Goal: Task Accomplishment & Management: Manage account settings

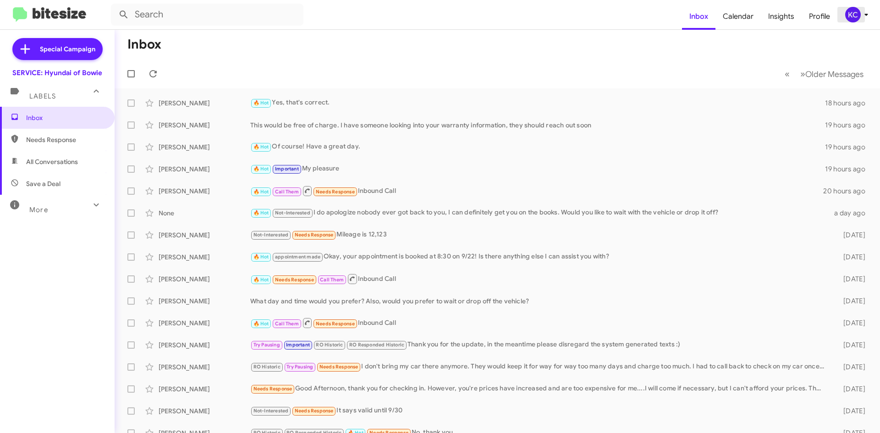
click at [856, 16] on div "KC" at bounding box center [853, 15] width 16 height 16
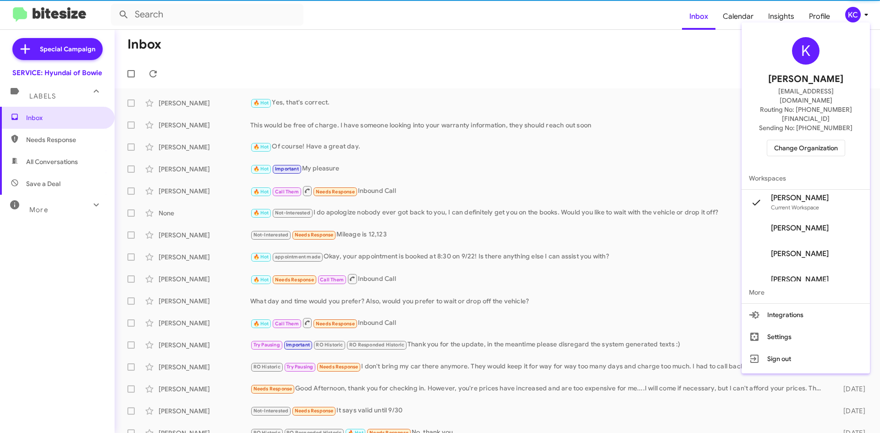
click at [811, 140] on span "Change Organization" at bounding box center [806, 148] width 64 height 16
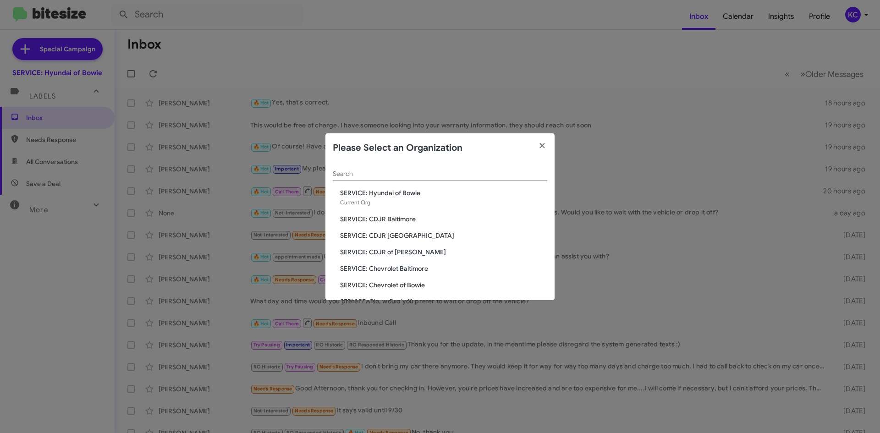
click at [397, 240] on span "SERVICE: CDJR [GEOGRAPHIC_DATA]" at bounding box center [443, 235] width 207 height 9
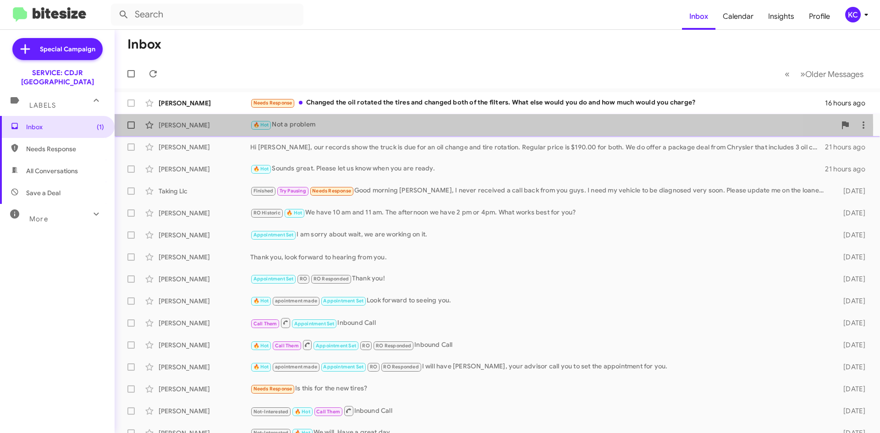
click at [314, 127] on div "🔥 Hot Not a problem" at bounding box center [543, 125] width 586 height 11
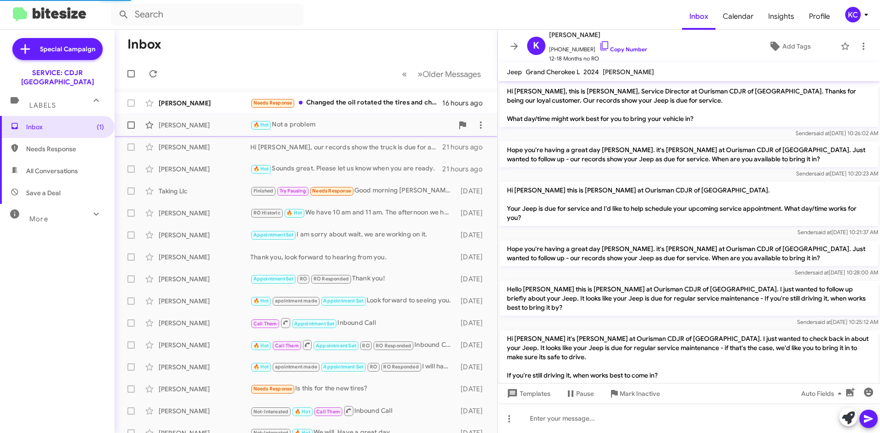
scroll to position [85, 0]
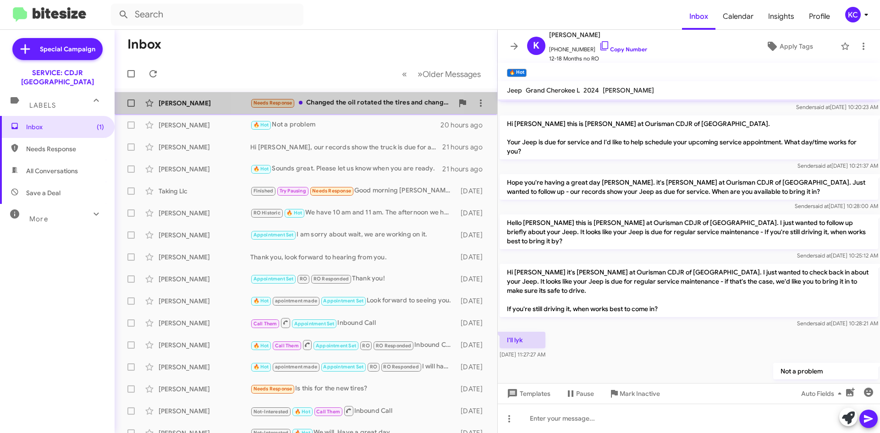
click at [344, 100] on div "Needs Response Changed the oil rotated the tires and changed both of the filter…" at bounding box center [351, 103] width 203 height 11
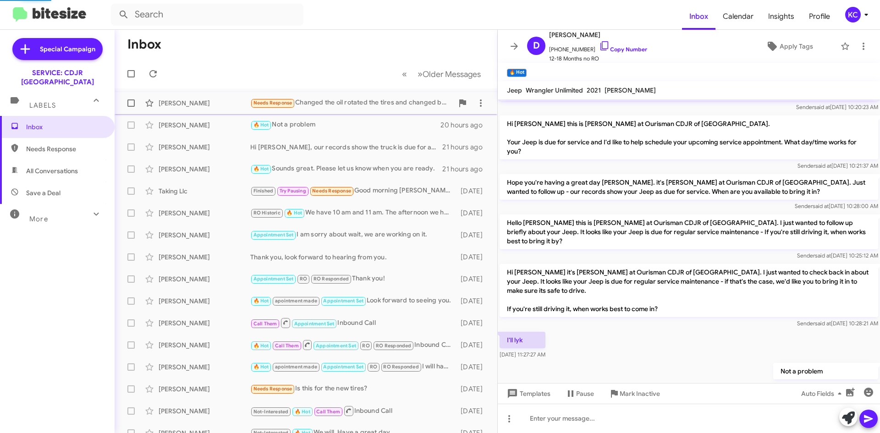
scroll to position [18, 0]
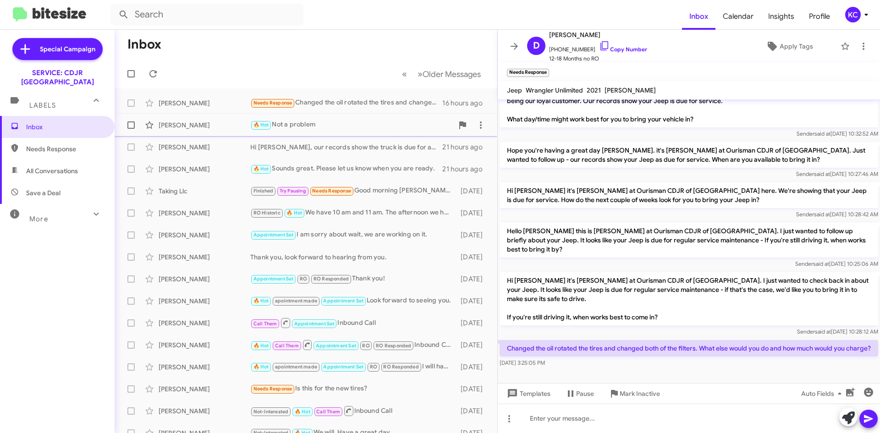
click at [312, 126] on div "🔥 Hot Not a problem" at bounding box center [351, 125] width 203 height 11
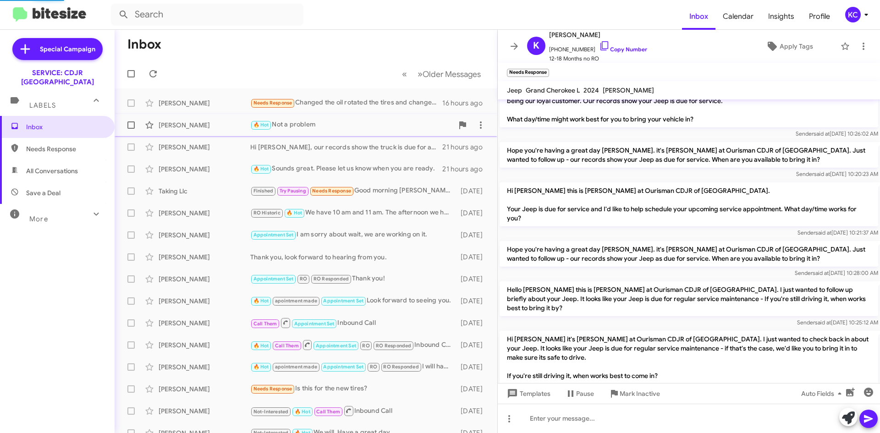
scroll to position [103, 0]
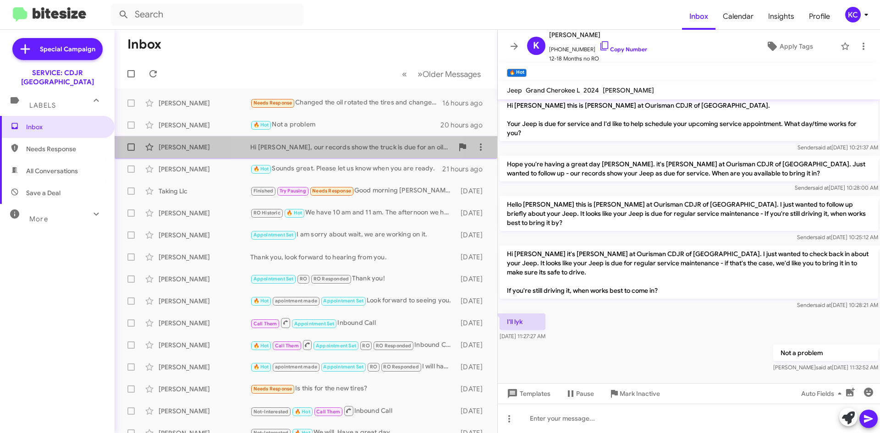
click at [313, 148] on div "Hi Mr. Lang, our records show the truck is due for an oil change and tire rotat…" at bounding box center [351, 147] width 203 height 9
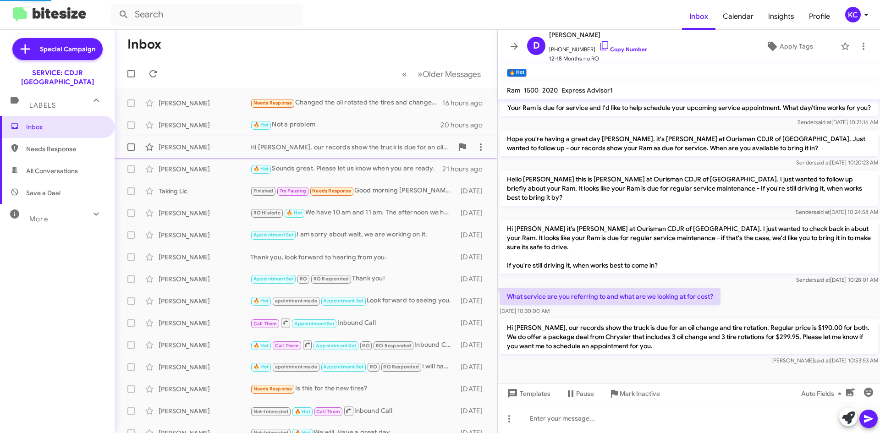
scroll to position [60, 0]
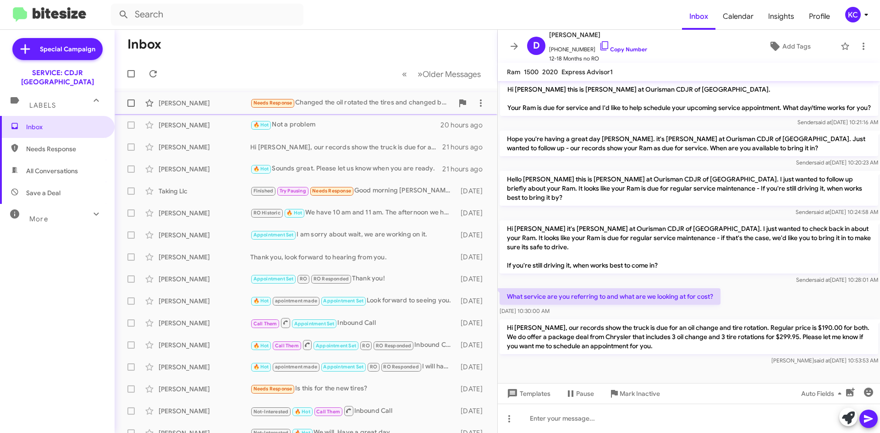
click at [322, 100] on div "Needs Response Changed the oil rotated the tires and changed both of the filter…" at bounding box center [351, 103] width 203 height 11
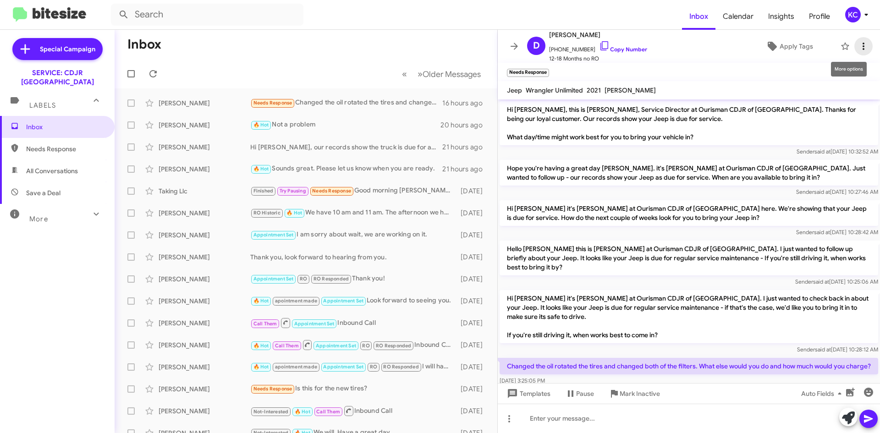
click at [860, 47] on icon at bounding box center [863, 46] width 11 height 11
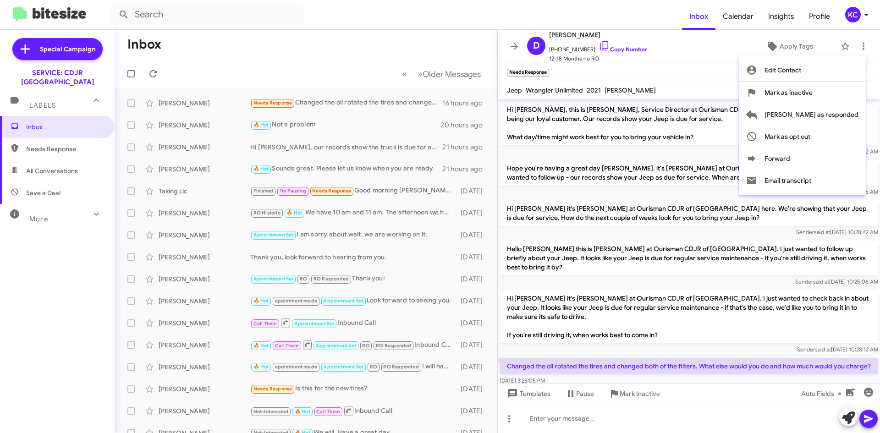
click at [404, 104] on div at bounding box center [440, 216] width 880 height 433
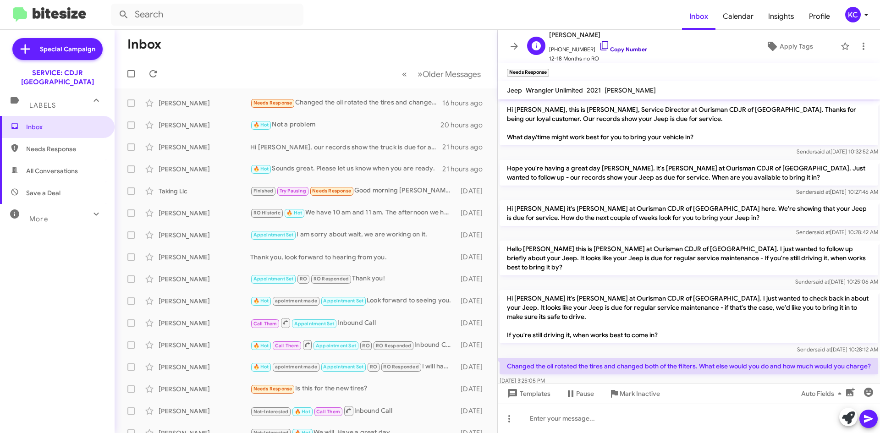
click at [599, 43] on icon at bounding box center [604, 45] width 11 height 11
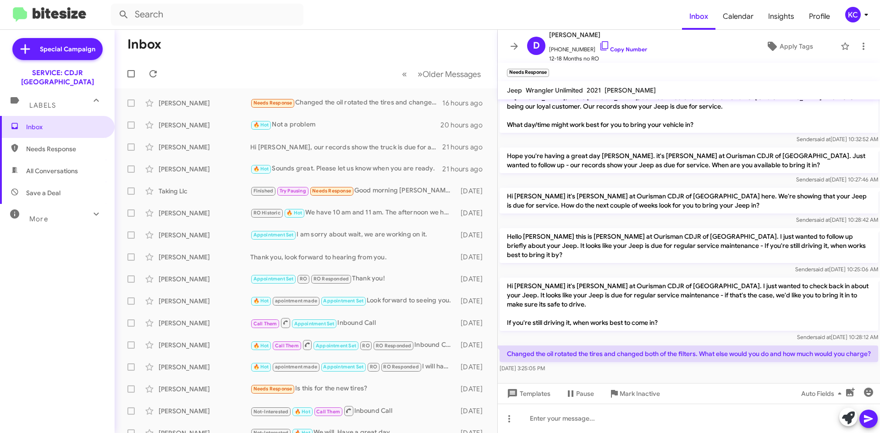
scroll to position [18, 0]
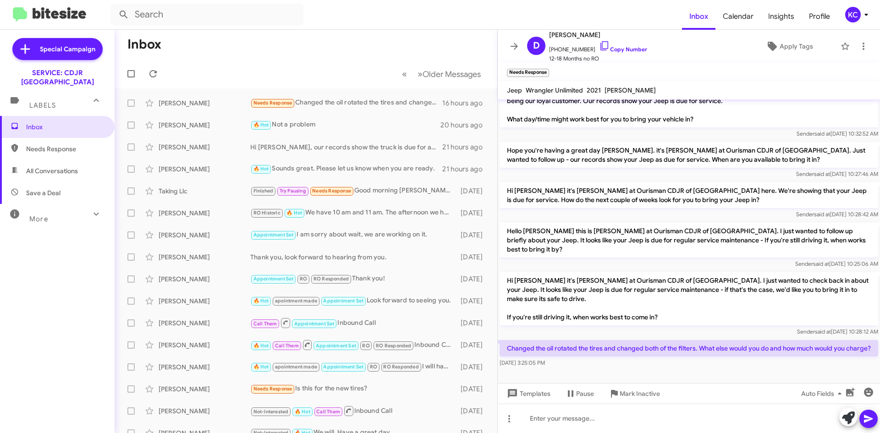
click at [849, 56] on mat-toolbar "D David Reynolds +14107300092 Copy Number 12-18 Months no RO Apply Tags" at bounding box center [689, 46] width 382 height 33
click at [858, 44] on icon at bounding box center [863, 46] width 11 height 11
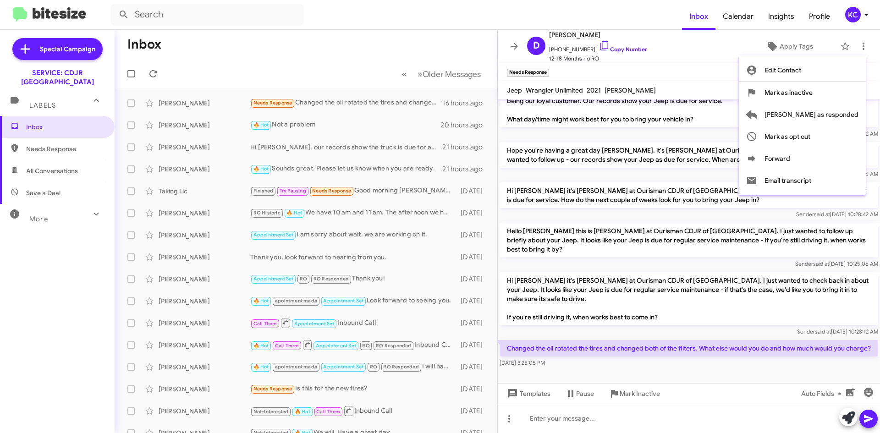
click at [855, 15] on div at bounding box center [440, 216] width 880 height 433
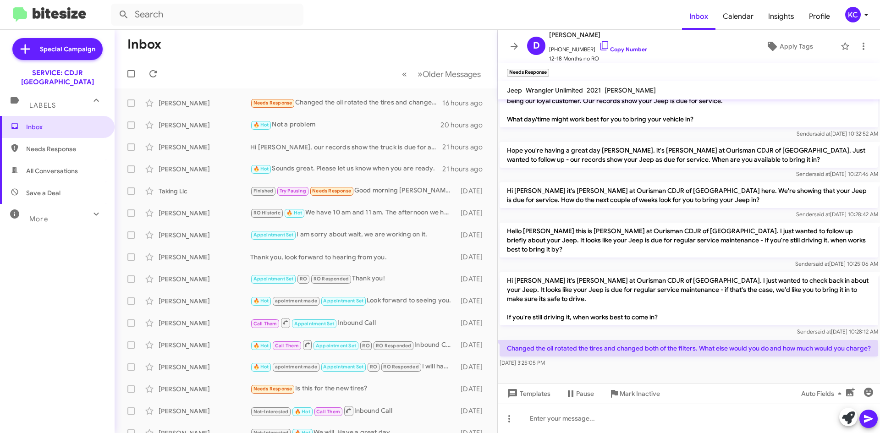
click at [855, 15] on div "KC" at bounding box center [853, 15] width 16 height 16
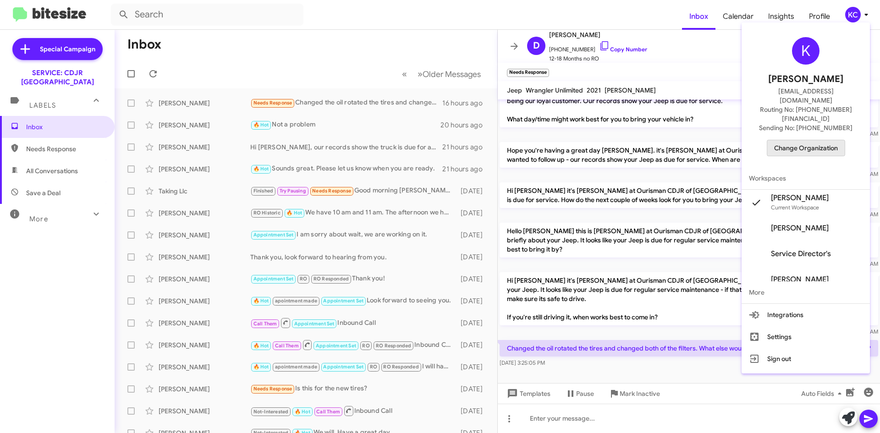
click at [818, 140] on span "Change Organization" at bounding box center [806, 148] width 64 height 16
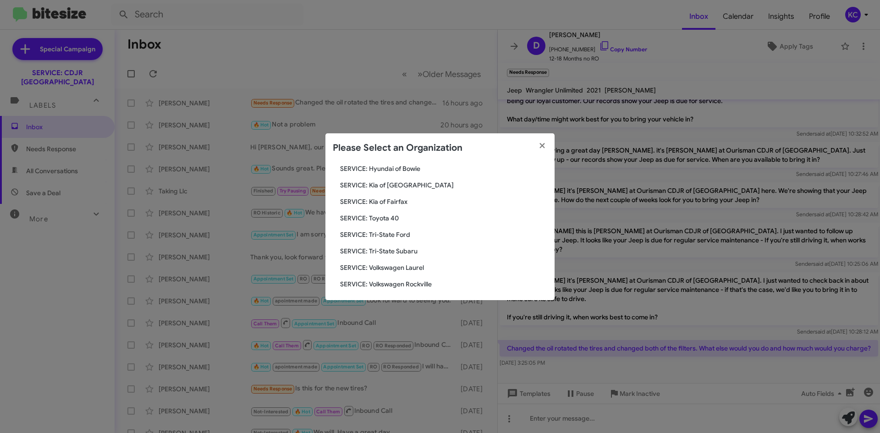
scroll to position [153, 0]
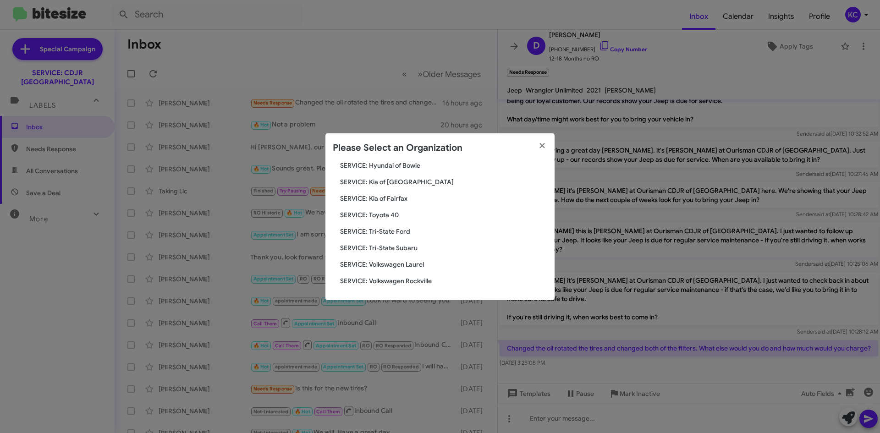
click at [398, 247] on span "SERVICE: Tri-State Subaru" at bounding box center [443, 247] width 207 height 9
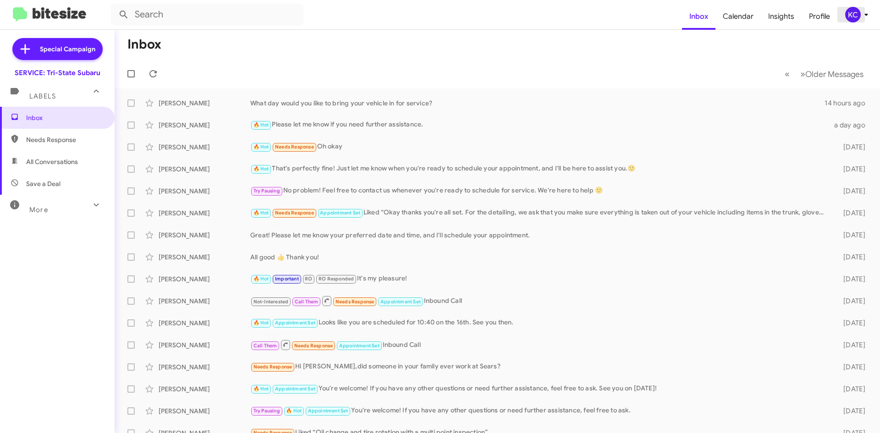
click at [848, 19] on div "KC" at bounding box center [853, 15] width 16 height 16
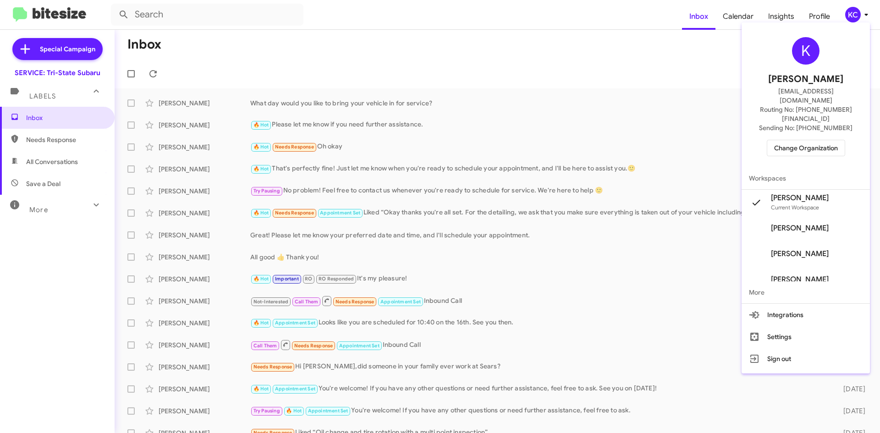
click at [801, 140] on span "Change Organization" at bounding box center [806, 148] width 64 height 16
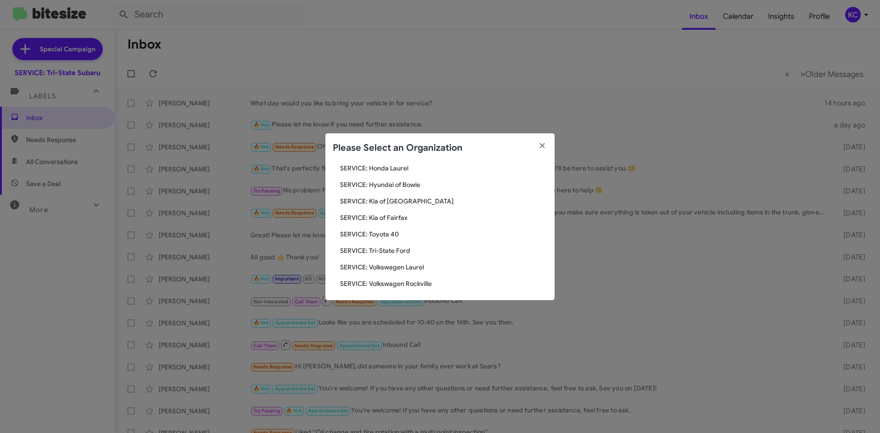
scroll to position [153, 0]
click at [387, 227] on span "SERVICE: Toyota 40" at bounding box center [443, 231] width 207 height 9
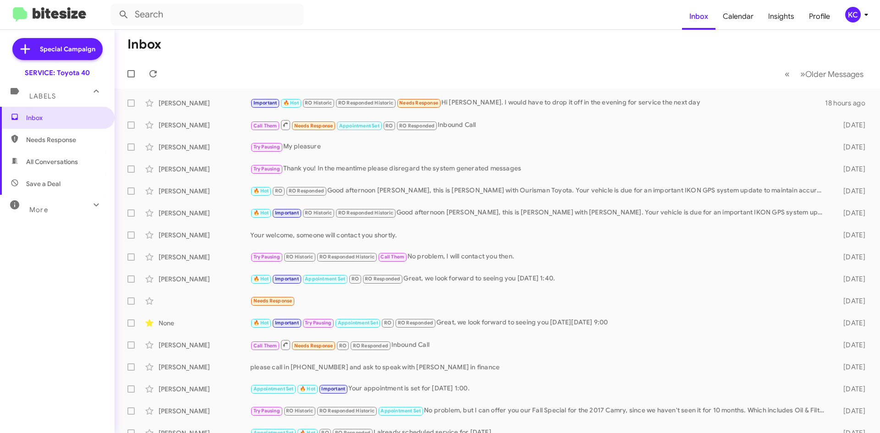
click at [854, 6] on mat-toolbar "Inbox Calendar Insights Profile KC" at bounding box center [440, 14] width 880 height 29
click at [851, 15] on div "KC" at bounding box center [853, 15] width 16 height 16
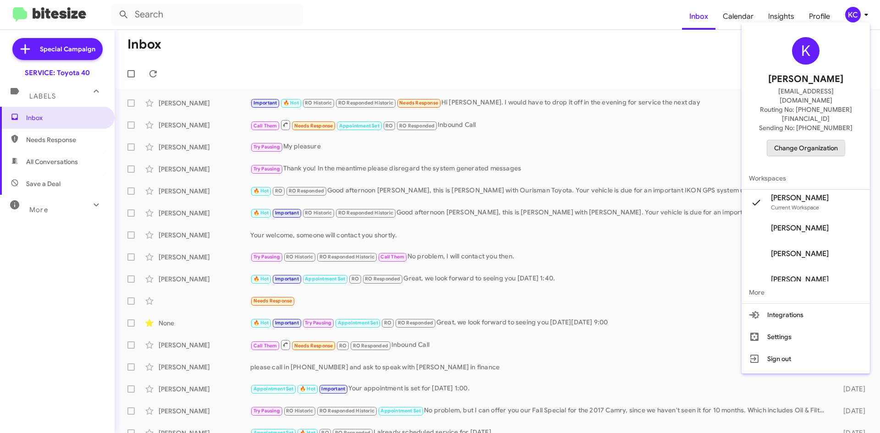
click at [798, 140] on span "Change Organization" at bounding box center [806, 148] width 64 height 16
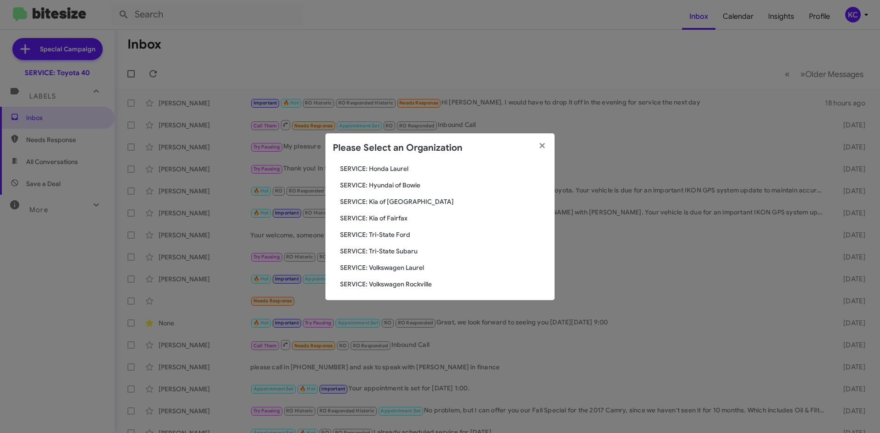
scroll to position [153, 0]
click at [399, 228] on span "SERVICE: Tri-State Ford" at bounding box center [443, 231] width 207 height 9
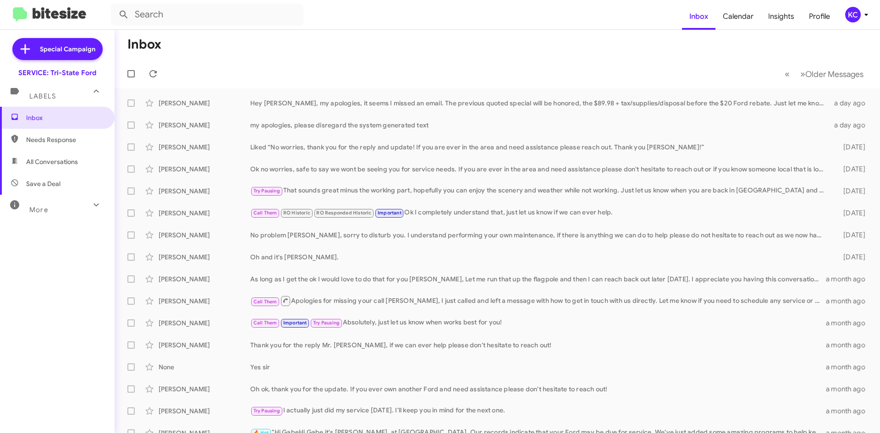
click at [849, 17] on div "KC" at bounding box center [853, 15] width 16 height 16
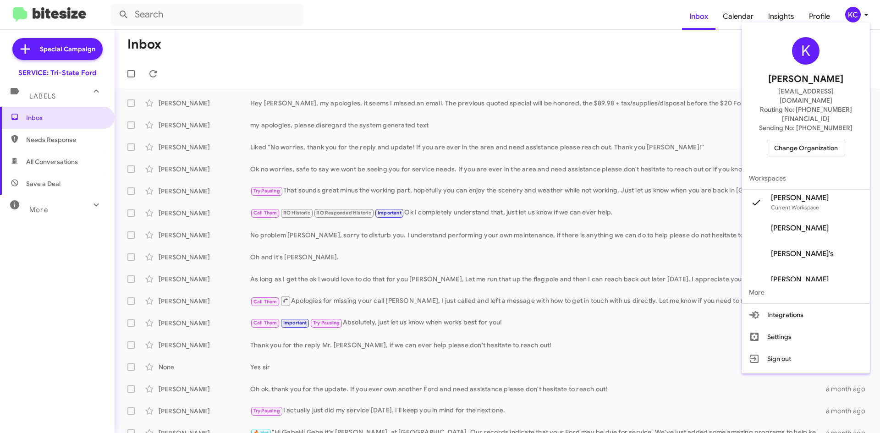
click at [803, 140] on span "Change Organization" at bounding box center [806, 148] width 64 height 16
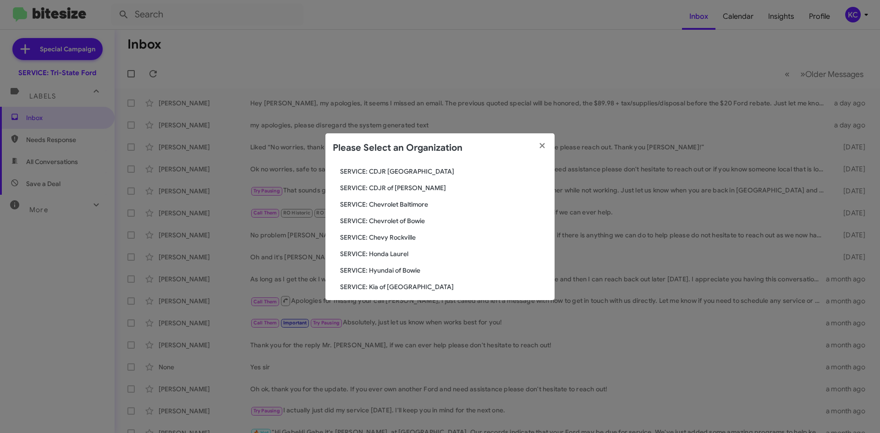
scroll to position [153, 0]
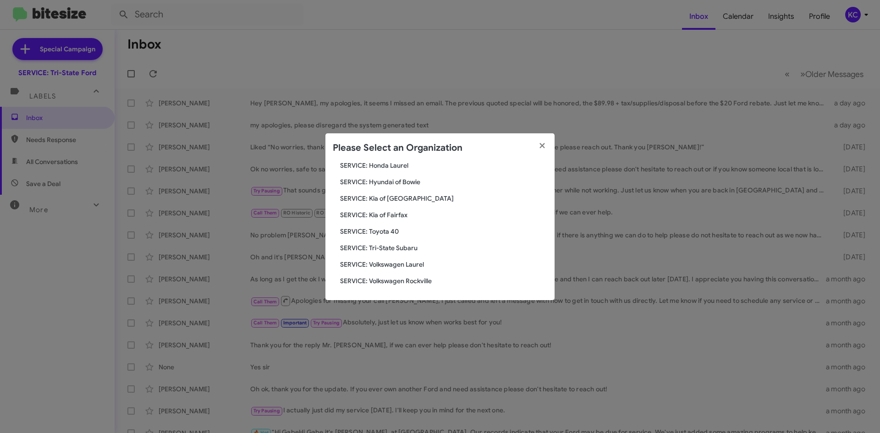
click at [395, 215] on span "SERVICE: Kia of Fairfax" at bounding box center [443, 214] width 207 height 9
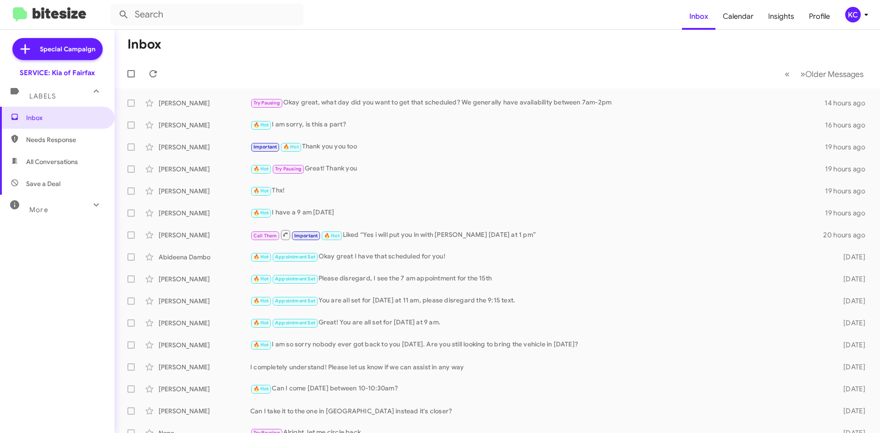
click at [856, 16] on div "KC" at bounding box center [853, 15] width 16 height 16
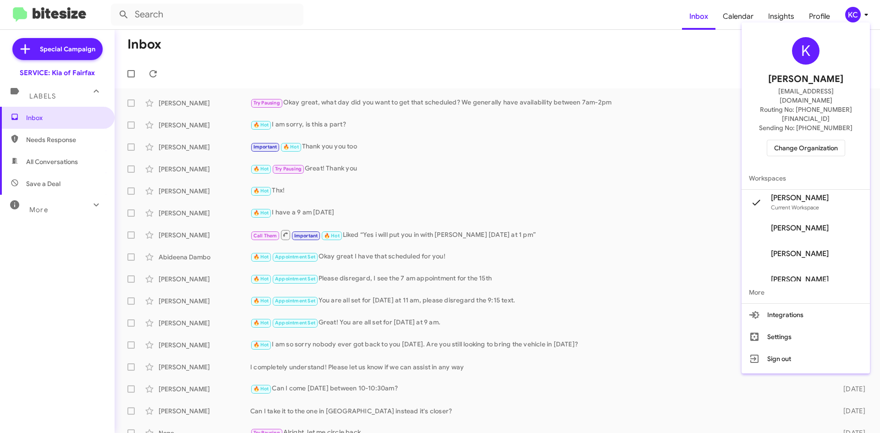
click at [810, 140] on span "Change Organization" at bounding box center [806, 148] width 64 height 16
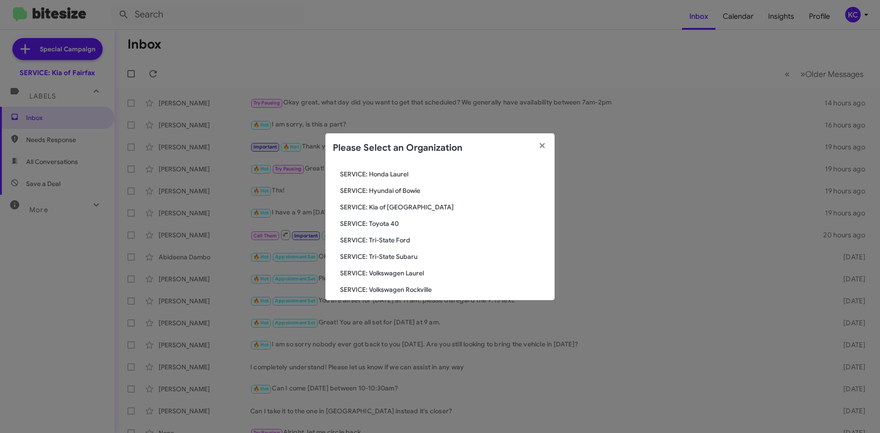
scroll to position [153, 0]
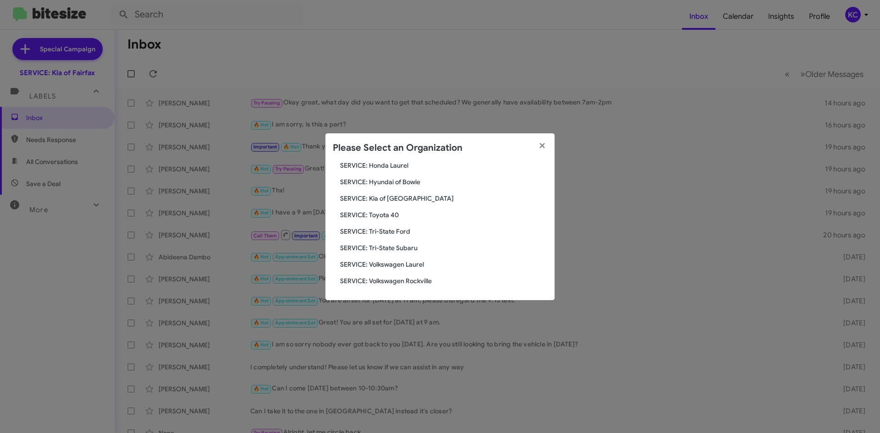
click at [397, 180] on span "SERVICE: Hyundai of Bowie" at bounding box center [443, 181] width 207 height 9
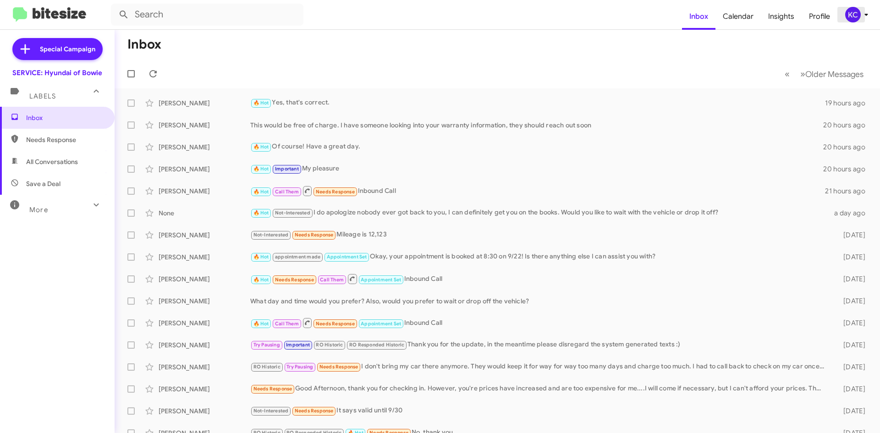
click at [847, 17] on div "KC" at bounding box center [853, 15] width 16 height 16
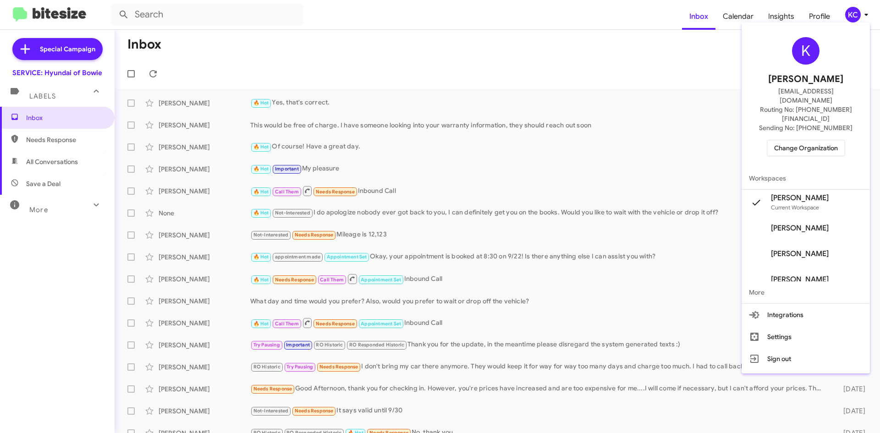
click at [800, 140] on span "Change Organization" at bounding box center [806, 148] width 64 height 16
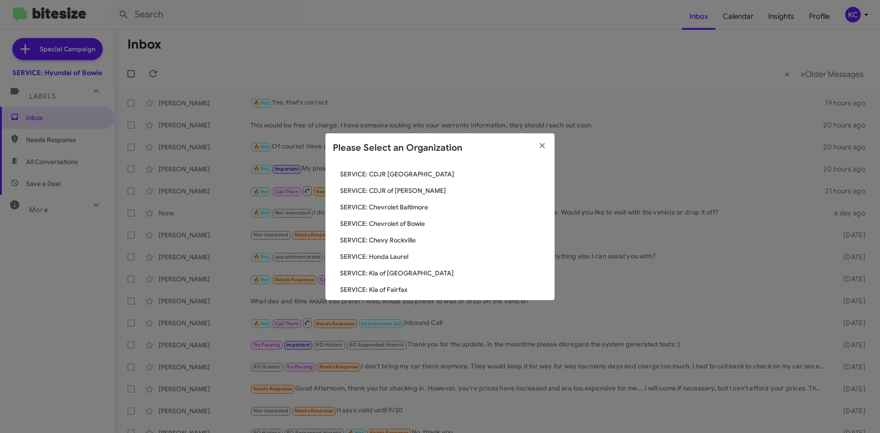
scroll to position [61, 0]
click at [401, 257] on span "SERVICE: Honda Laurel" at bounding box center [443, 256] width 207 height 9
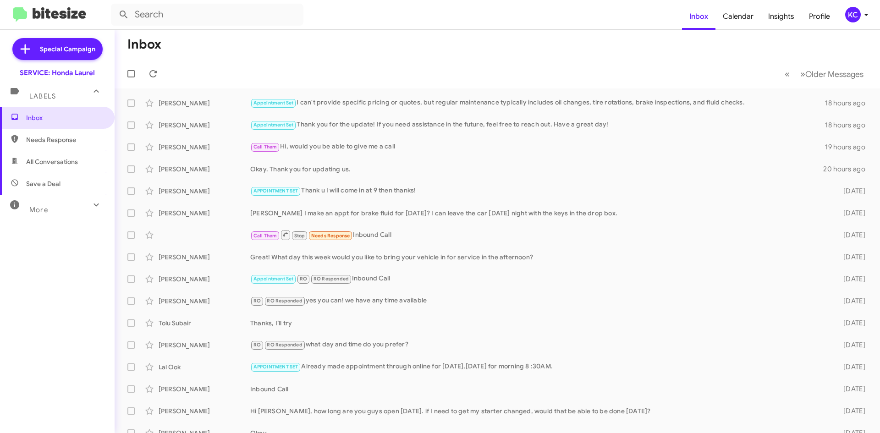
click at [853, 15] on div "KC" at bounding box center [853, 15] width 16 height 16
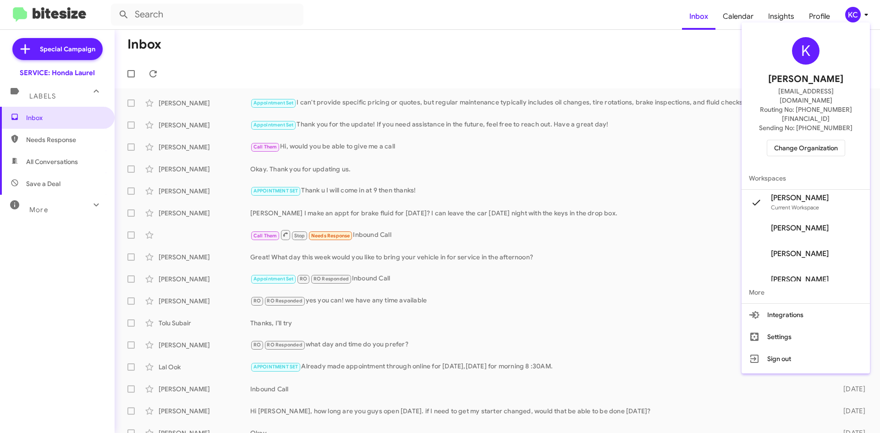
click at [838, 140] on span "Change Organization" at bounding box center [806, 148] width 64 height 16
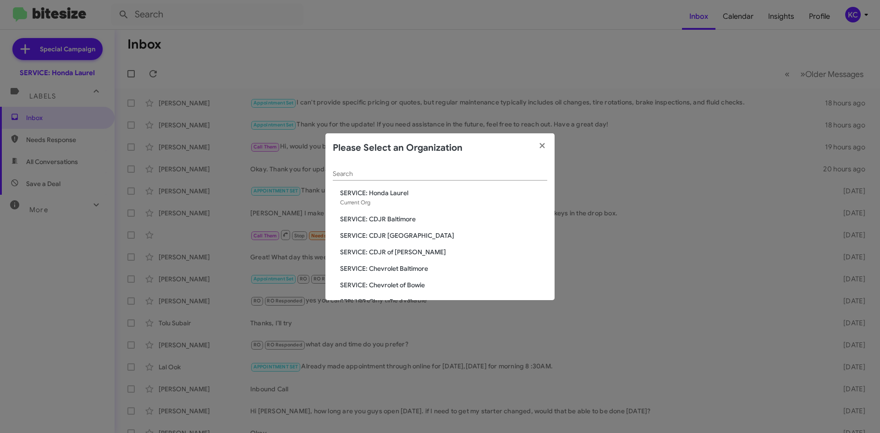
scroll to position [46, 0]
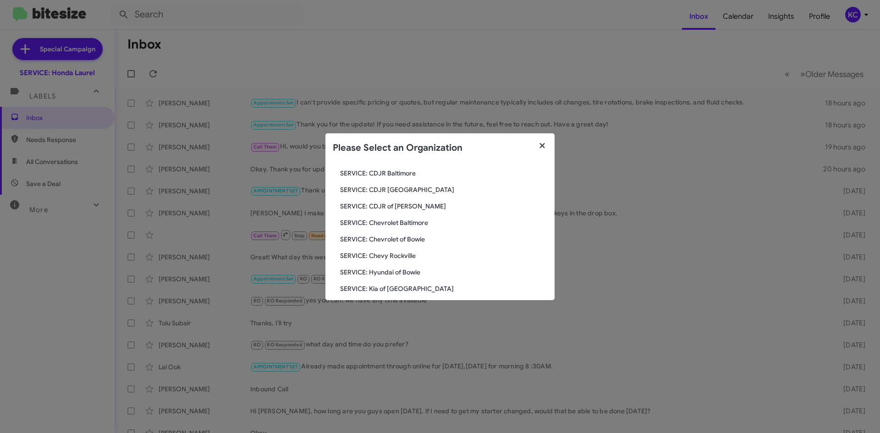
click at [546, 143] on icon "button" at bounding box center [542, 146] width 11 height 8
